Goal: Task Accomplishment & Management: Use online tool/utility

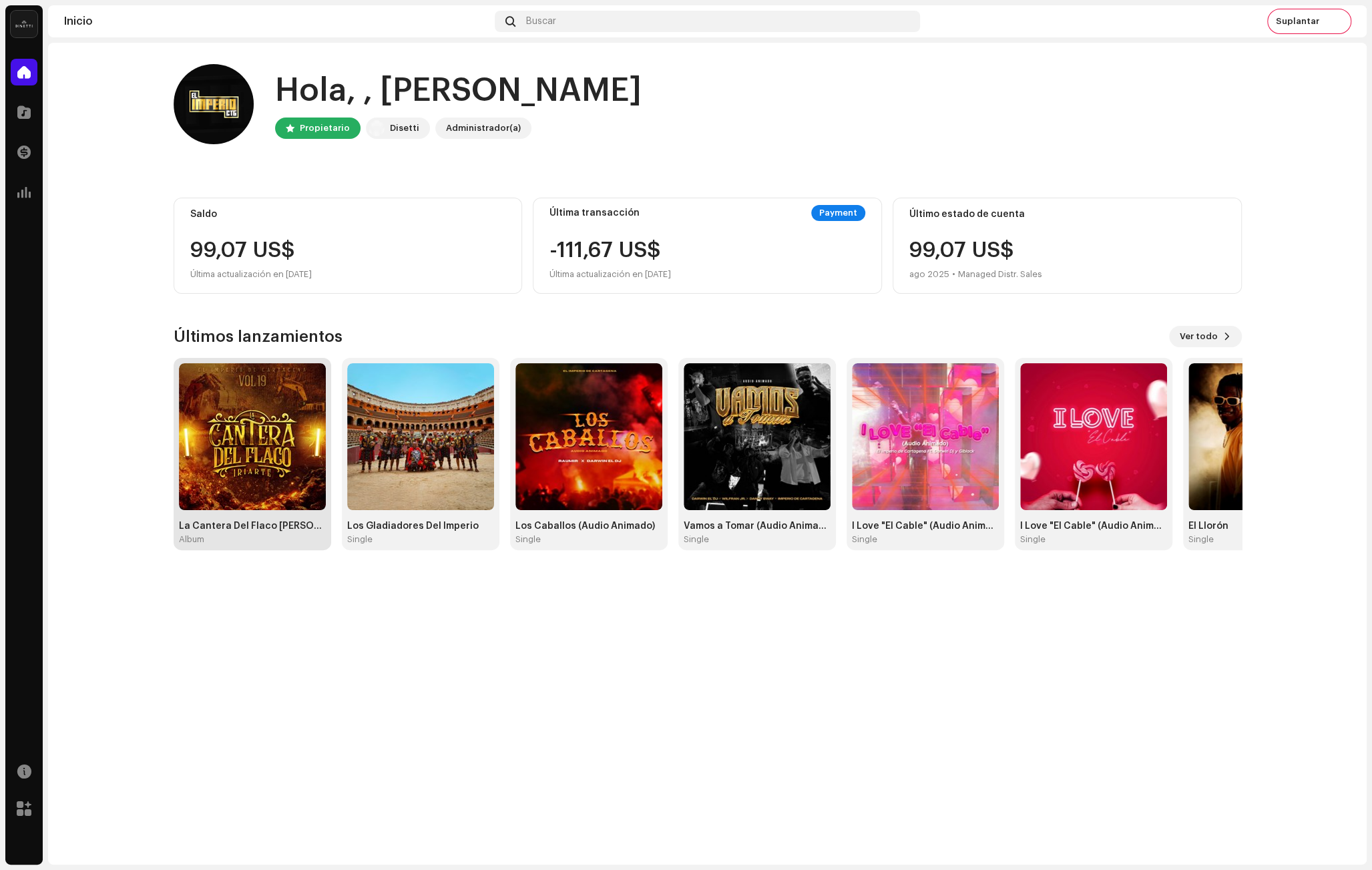
click at [265, 474] on img at bounding box center [252, 437] width 147 height 147
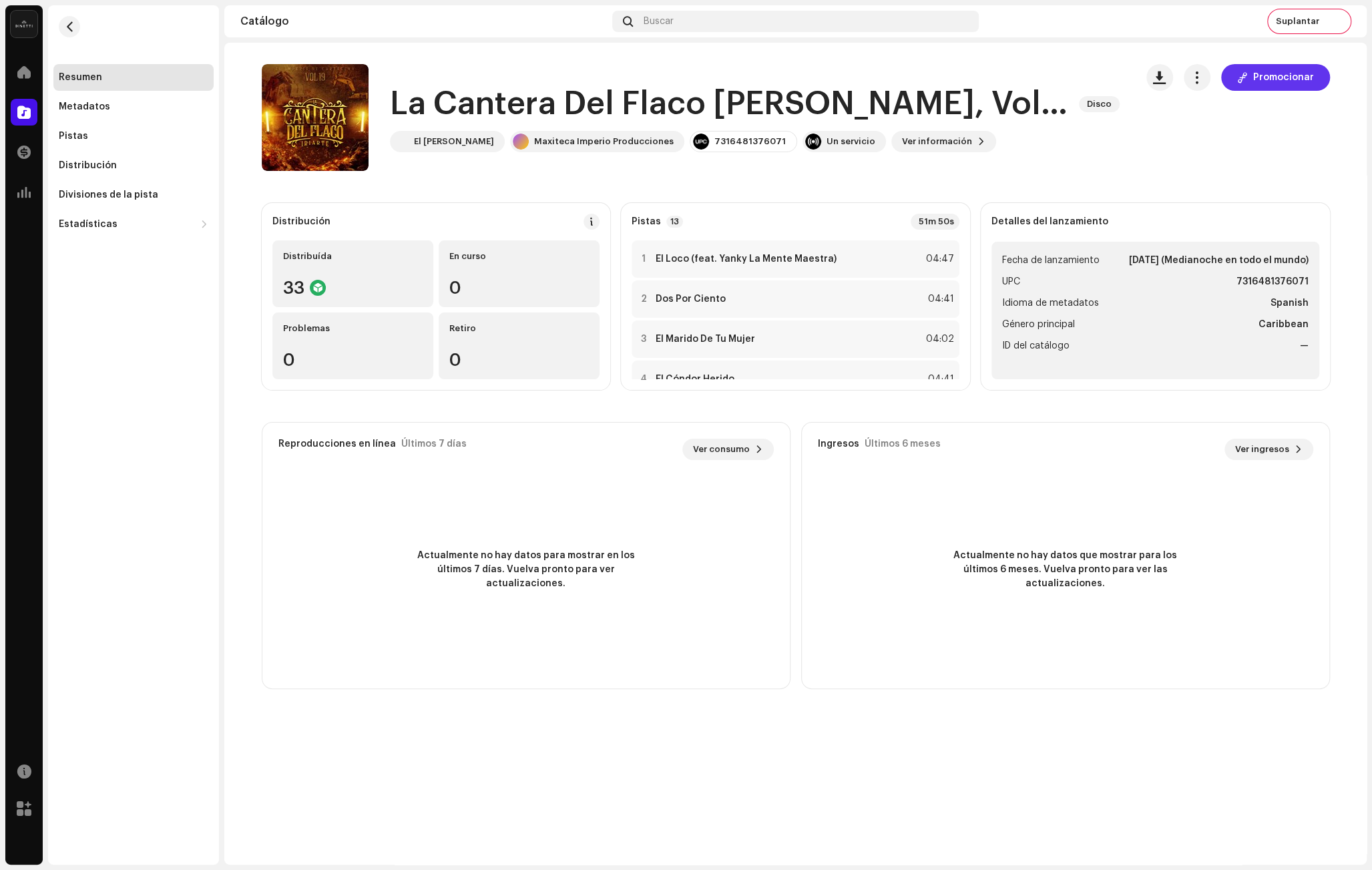
click at [1257, 75] on span "Promocionar" at bounding box center [1284, 77] width 61 height 26
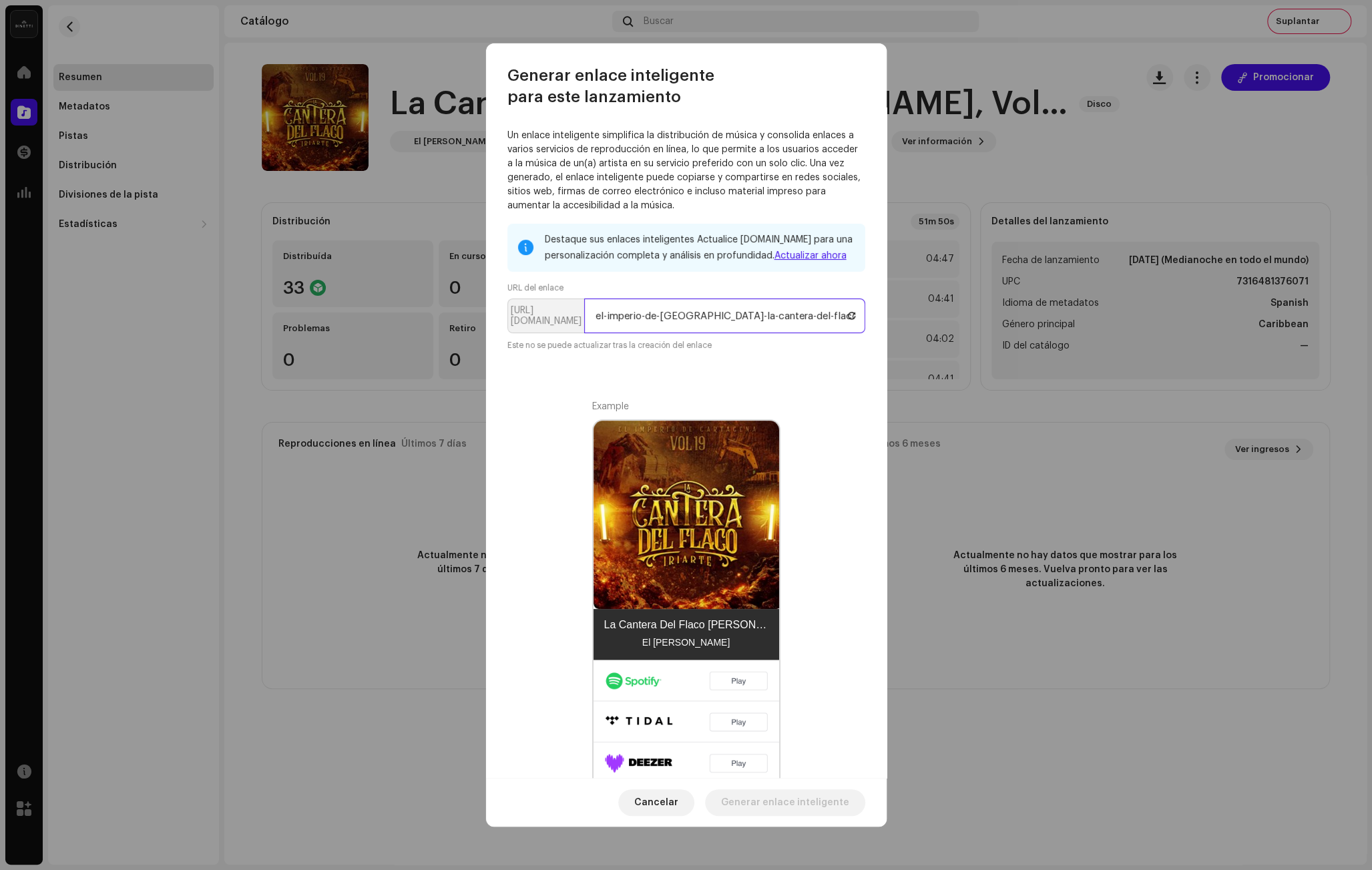
drag, startPoint x: 696, startPoint y: 317, endPoint x: 392, endPoint y: 323, distance: 304.1
click at [392, 323] on div "Generar enlace inteligente para este lanzamiento Un enlace inteligente simplifi…" at bounding box center [686, 435] width 1372 height 870
click at [738, 312] on input "el-imperio-de-[GEOGRAPHIC_DATA]-la-cantera-del-flaco-[GEOGRAPHIC_DATA]-vol-19" at bounding box center [725, 316] width 281 height 35
drag, startPoint x: 712, startPoint y: 314, endPoint x: 537, endPoint y: 317, distance: 175.0
click at [537, 317] on p-inputgroup "[URL][DOMAIN_NAME] el-imperio-de-[GEOGRAPHIC_DATA]-[GEOGRAPHIC_DATA]-[GEOGRAPHI…" at bounding box center [686, 316] width 358 height 35
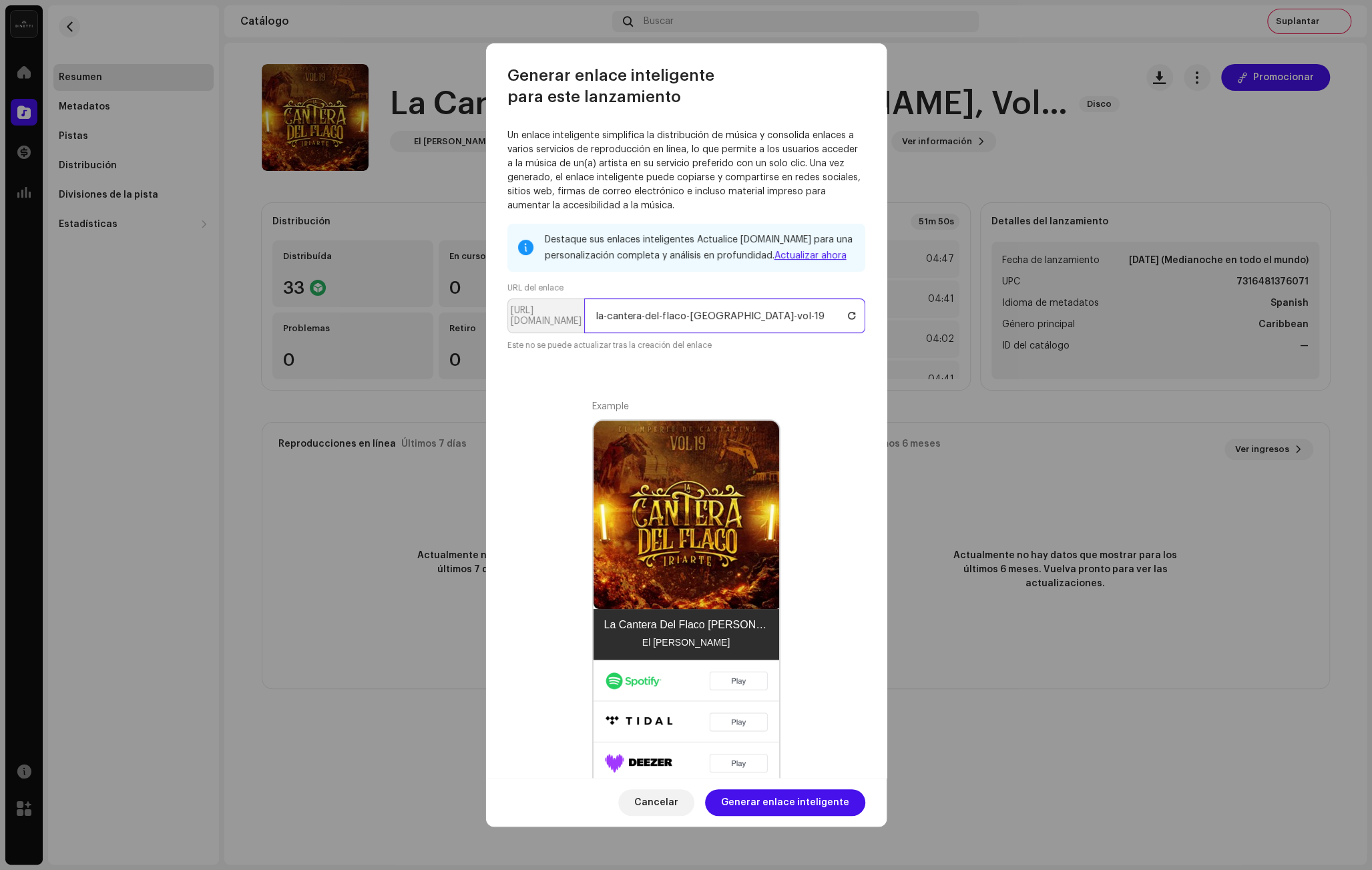
click at [794, 316] on input "la-cantera-del-flaco-[GEOGRAPHIC_DATA]-vol-19" at bounding box center [725, 316] width 281 height 35
click at [760, 797] on span "Generar enlace inteligente" at bounding box center [785, 801] width 128 height 26
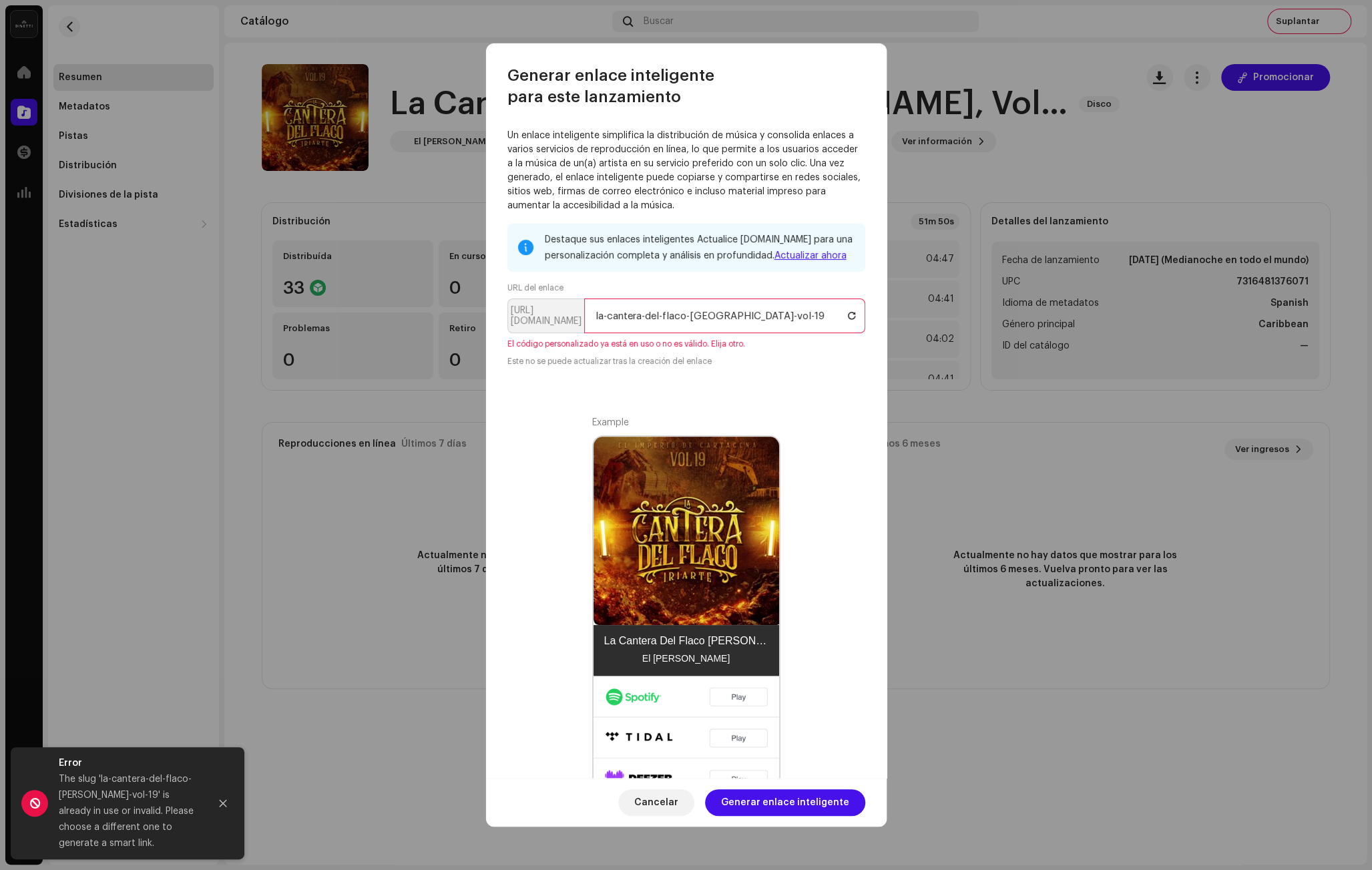
click at [702, 311] on input "la-cantera-del-flaco-[GEOGRAPHIC_DATA]-vol-19" at bounding box center [725, 316] width 281 height 35
click at [599, 313] on input "la-cantera-del-flaco-[GEOGRAPHIC_DATA]-vol-19" at bounding box center [725, 316] width 281 height 35
click at [738, 317] on input "la-cantera-del-flaco-[GEOGRAPHIC_DATA]-vol-19" at bounding box center [725, 316] width 281 height 35
click at [757, 311] on input "la-cantera-del-flaco-[PERSON_NAME]-vol19" at bounding box center [725, 316] width 281 height 35
type input "la-cantera-del-flaco-[PERSON_NAME]-vol19"
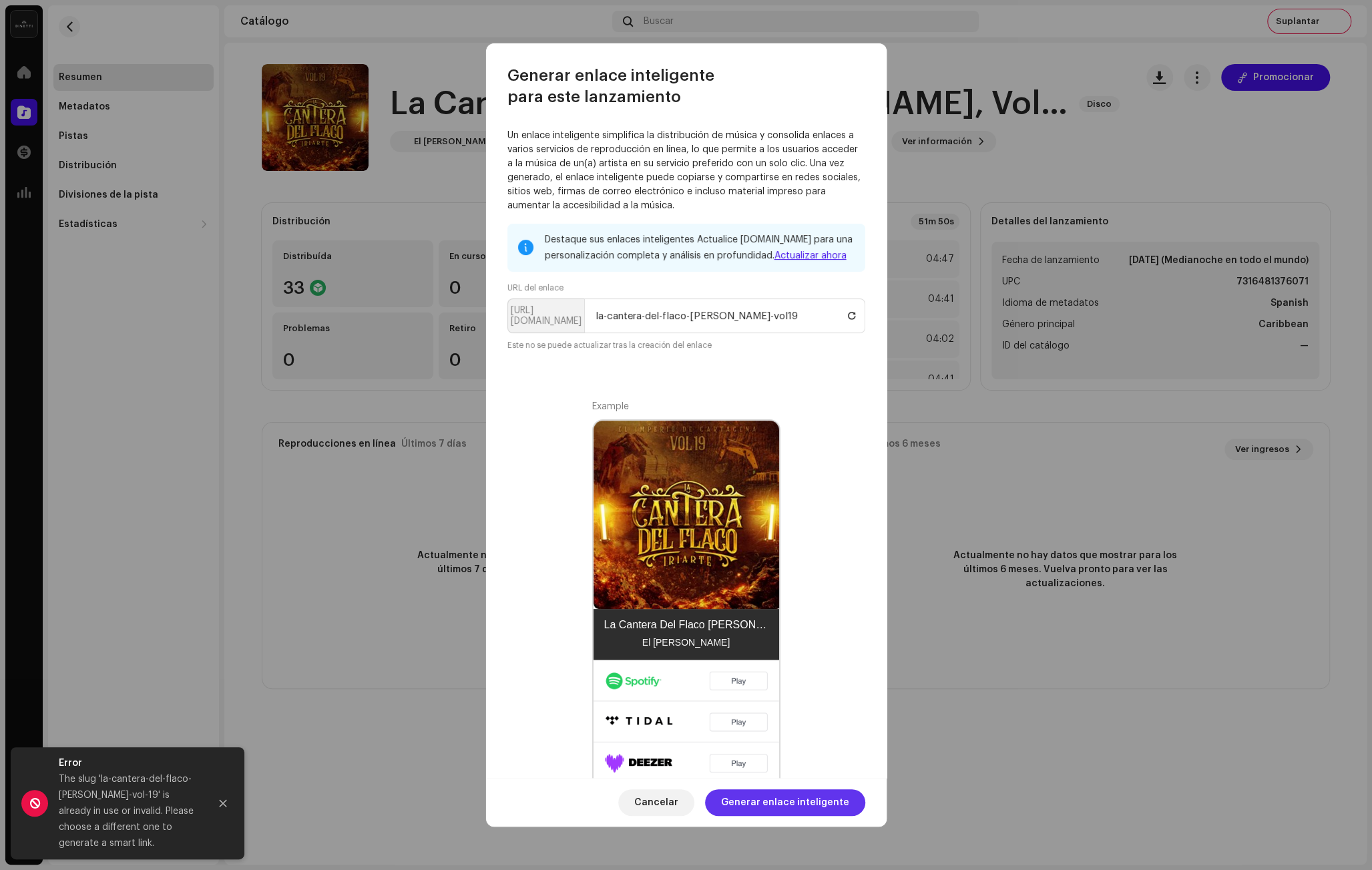
click at [779, 808] on span "Generar enlace inteligente" at bounding box center [785, 801] width 128 height 26
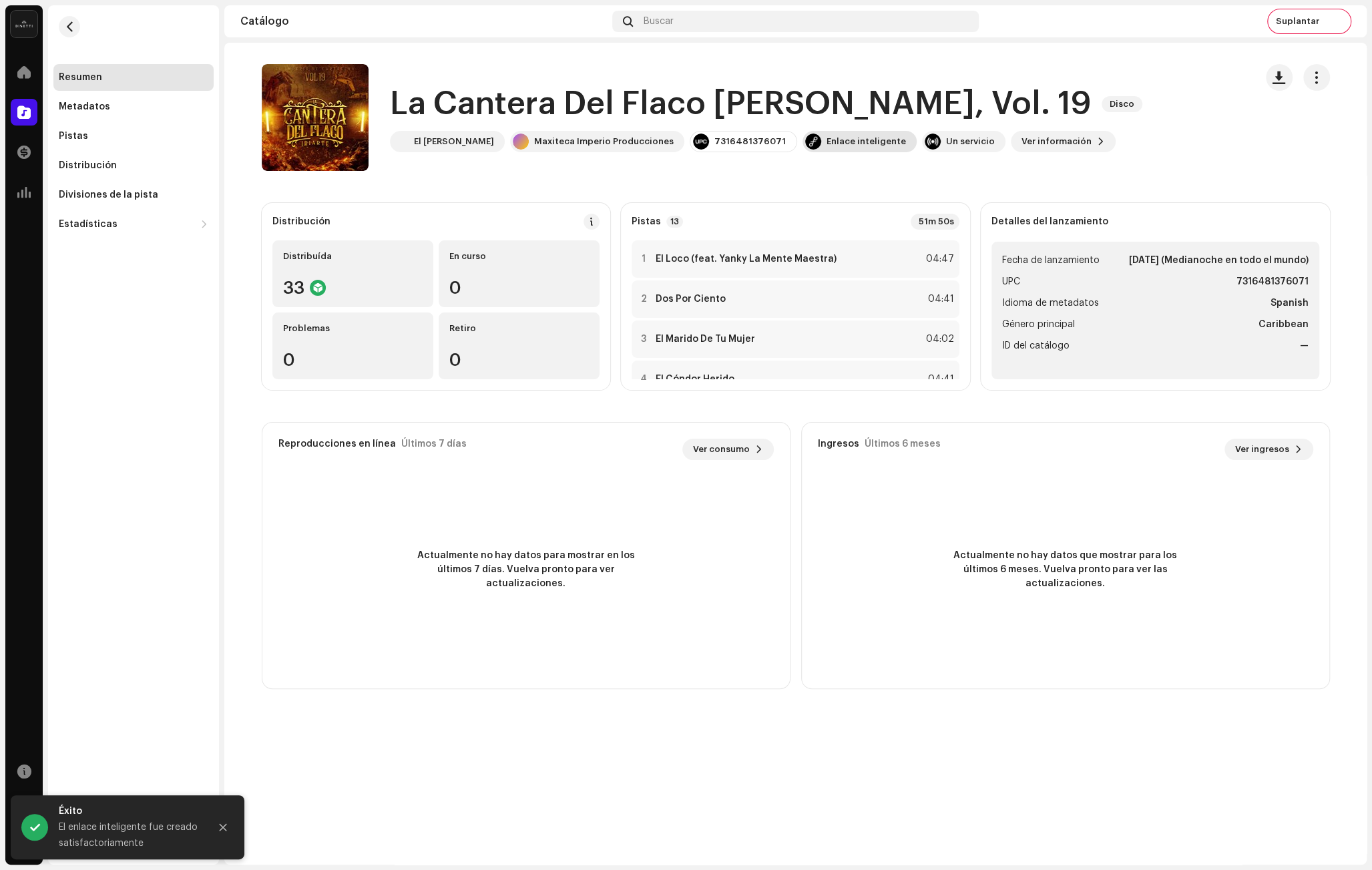
click at [851, 137] on div "Enlace inteligente" at bounding box center [866, 142] width 79 height 11
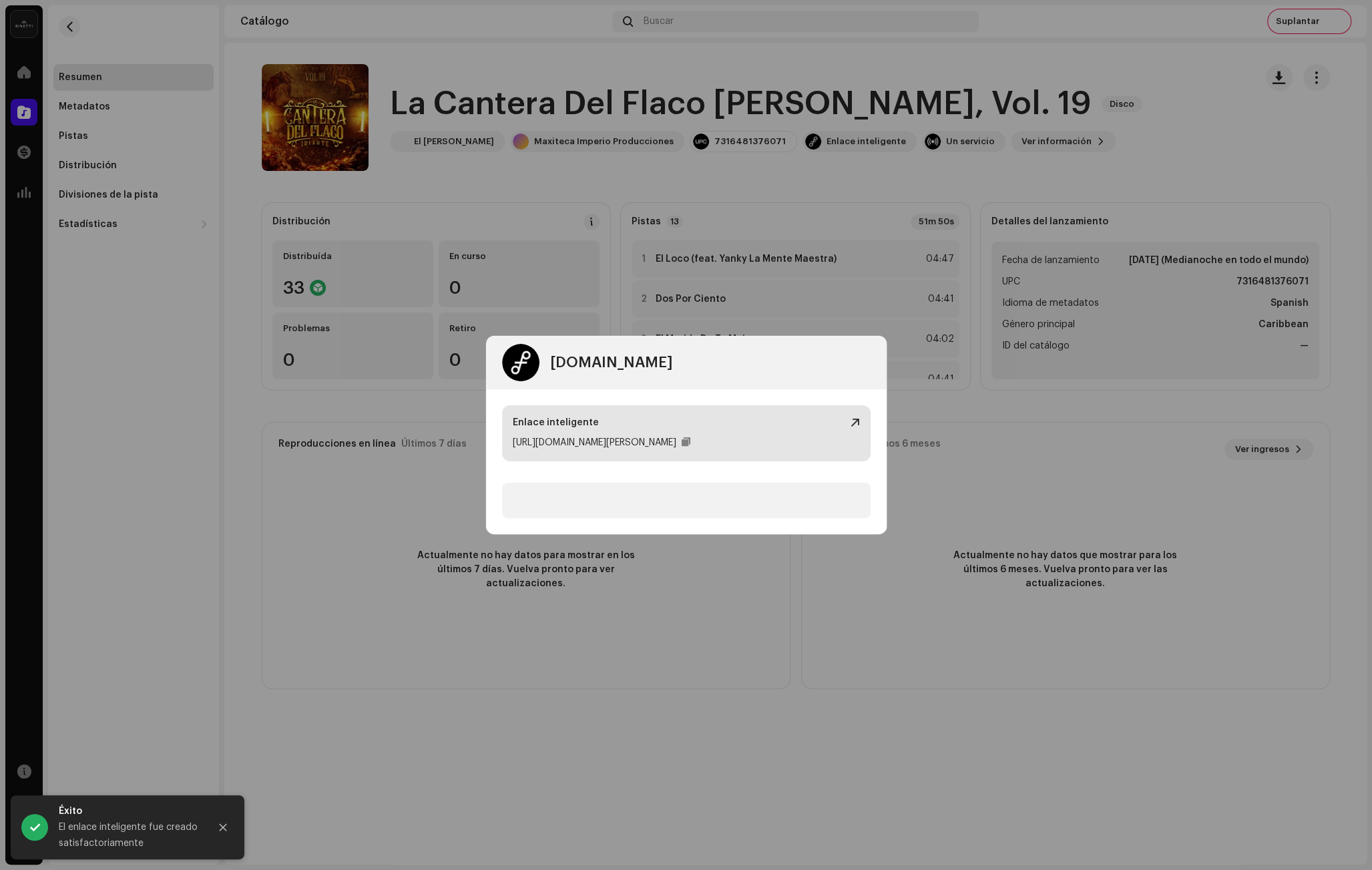
click at [858, 426] on div at bounding box center [855, 422] width 9 height 11
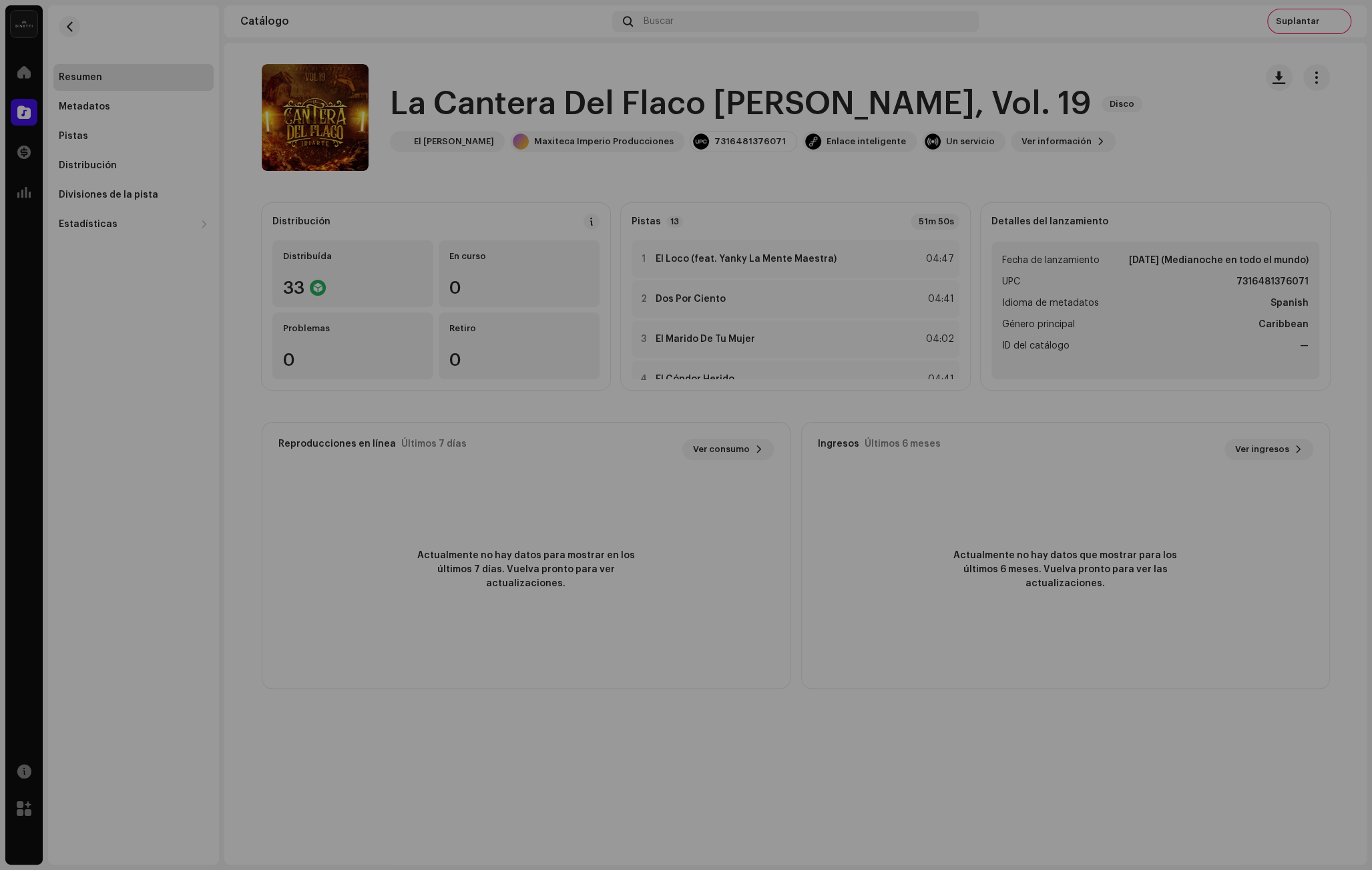
drag, startPoint x: 525, startPoint y: 65, endPoint x: 735, endPoint y: 38, distance: 211.7
click at [554, 61] on div "[DOMAIN_NAME] Dashboard Go Premium Enlace inteligente [URL][DOMAIN_NAME][PERSON…" at bounding box center [686, 435] width 1372 height 870
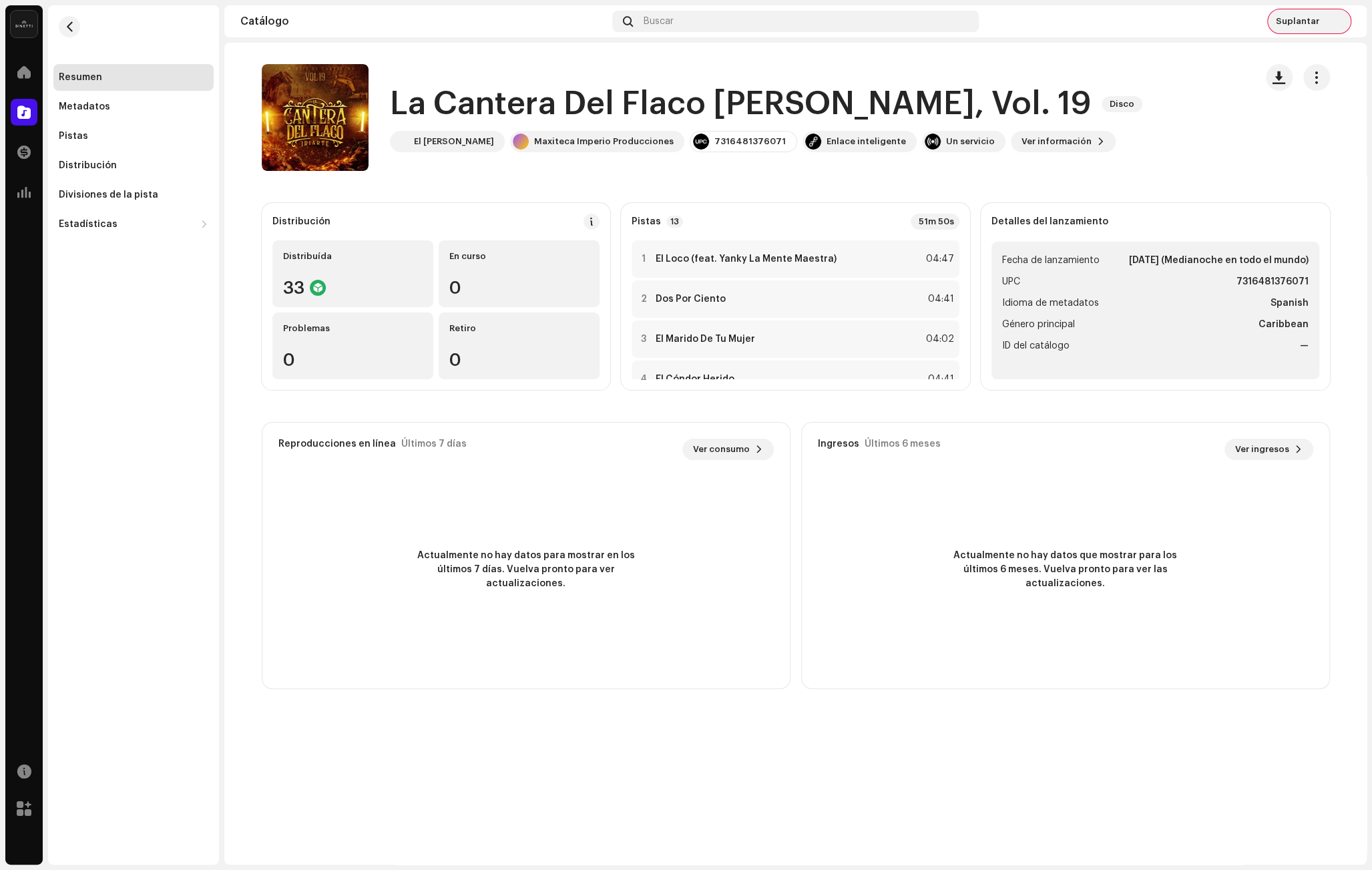
drag, startPoint x: 1288, startPoint y: 11, endPoint x: 1288, endPoint y: 21, distance: 10.0
click at [1288, 11] on div "Suplantar" at bounding box center [1309, 21] width 83 height 24
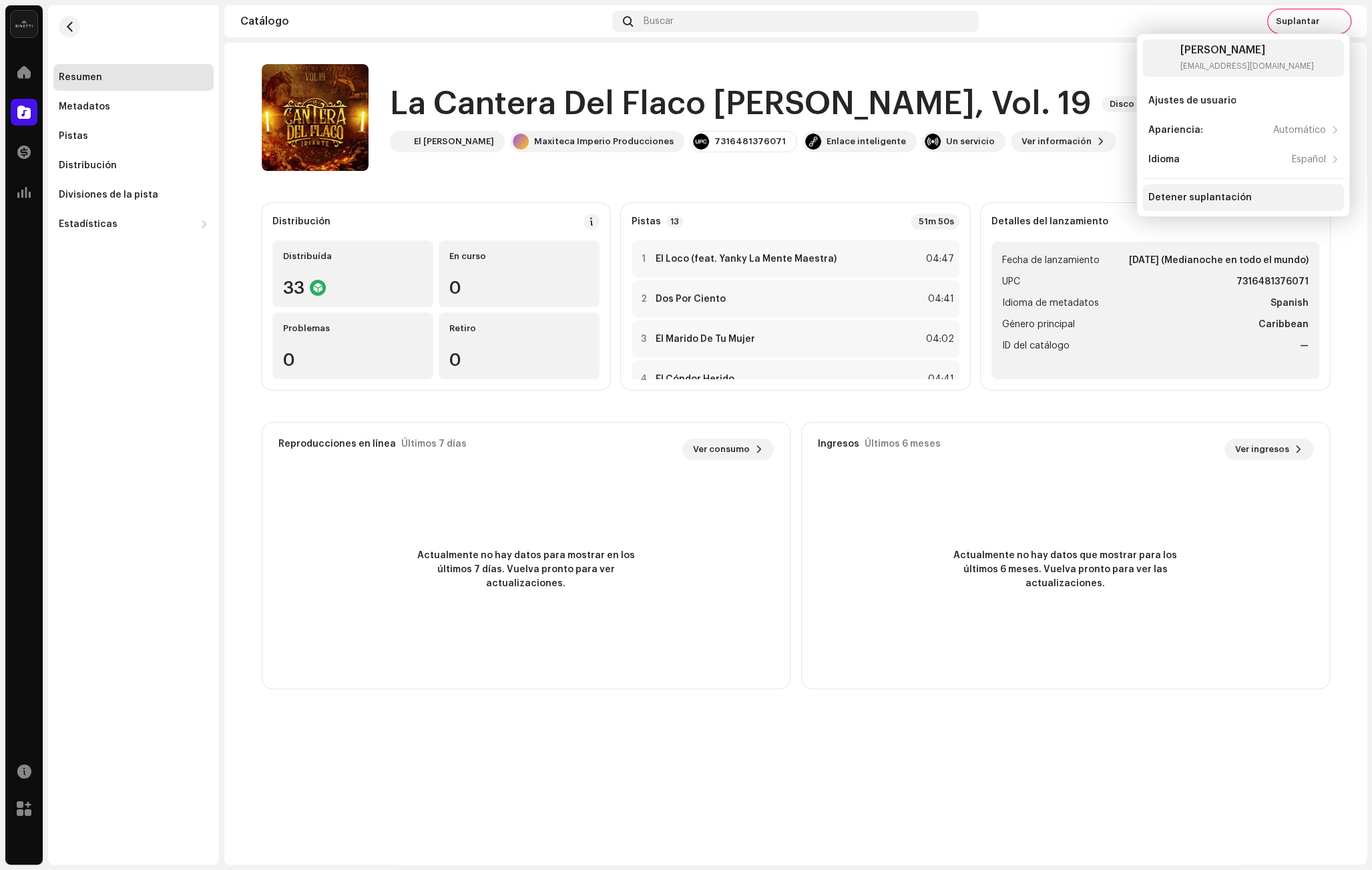
click at [1229, 201] on div "Detener suplantación" at bounding box center [1199, 198] width 103 height 11
